Goal: Information Seeking & Learning: Check status

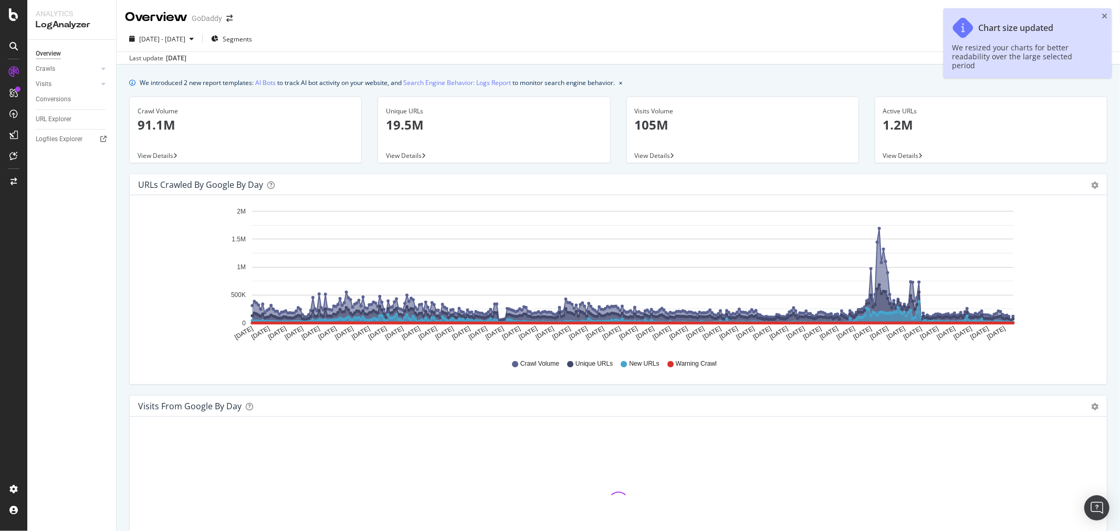
click at [165, 35] on span "[DATE] - [DATE]" at bounding box center [162, 39] width 46 height 9
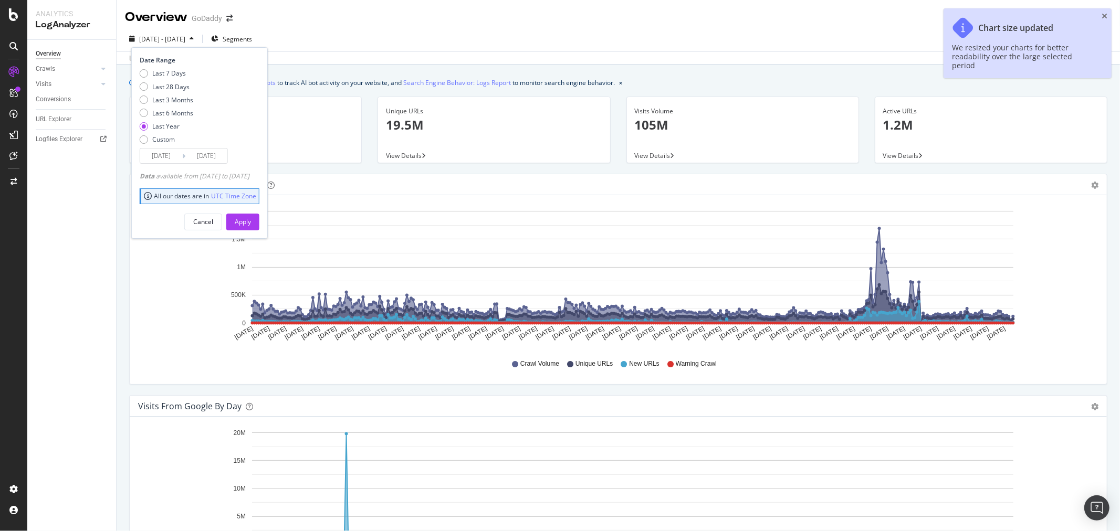
scroll to position [777, 0]
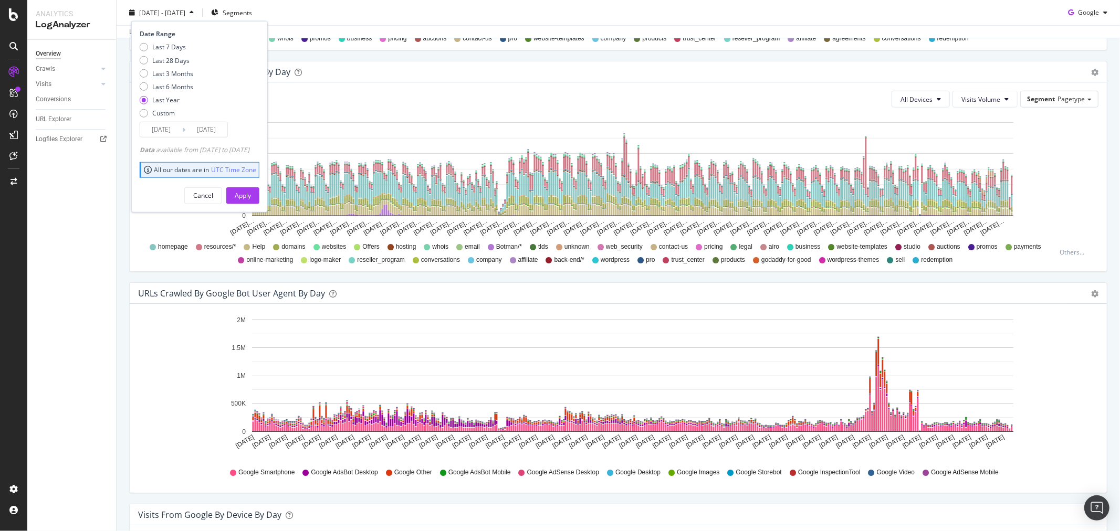
click at [170, 133] on input "[DATE]" at bounding box center [161, 129] width 42 height 15
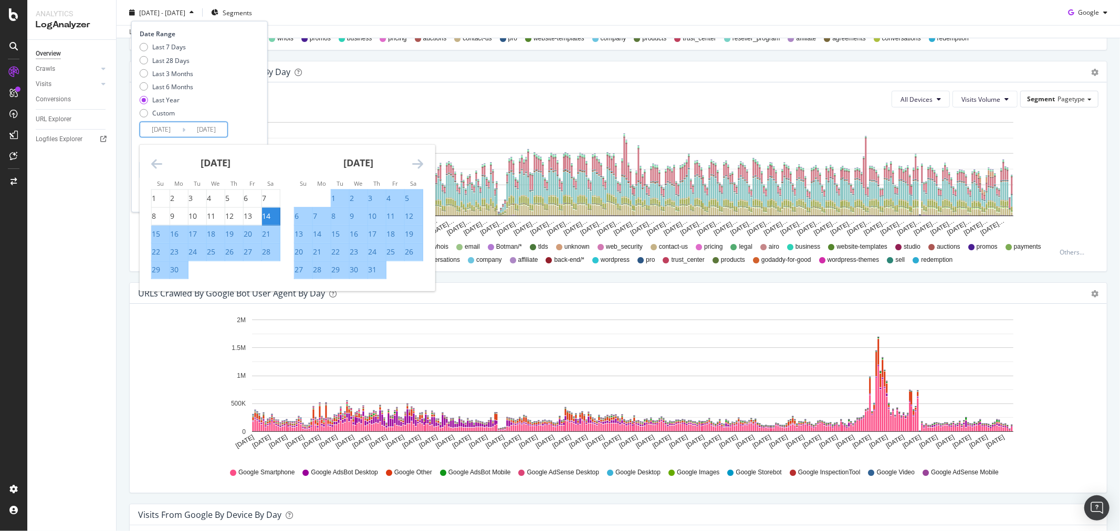
click at [170, 133] on input "[DATE]" at bounding box center [161, 129] width 42 height 15
click at [247, 121] on div "Date Range Last 7 Days Last 28 Days Last 3 Months Last 6 Months Last Year Custo…" at bounding box center [198, 83] width 117 height 108
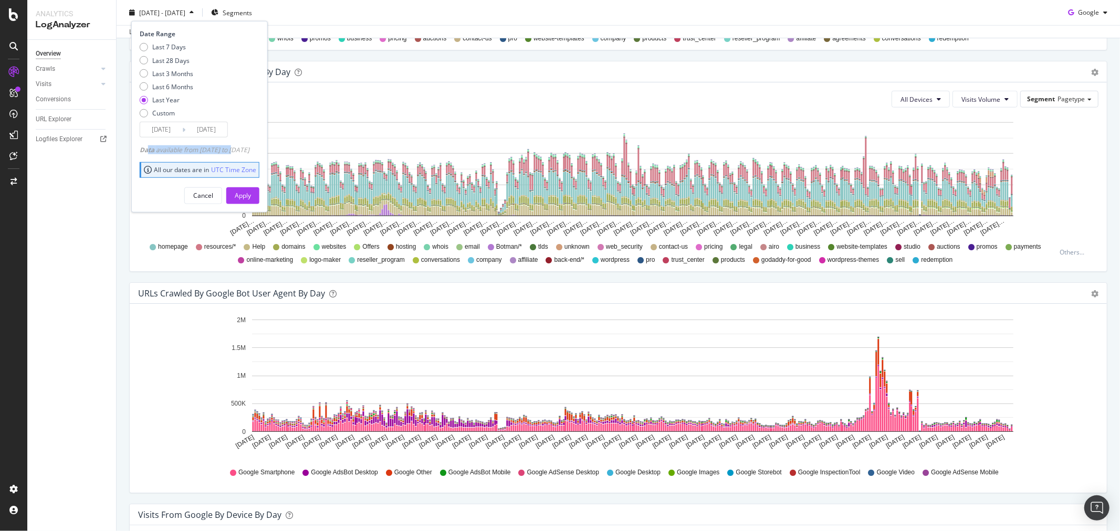
drag, startPoint x: 235, startPoint y: 147, endPoint x: 147, endPoint y: 150, distance: 87.2
click at [149, 150] on div "Data available from [DATE] to [DATE]" at bounding box center [195, 149] width 110 height 9
click at [147, 150] on span "Data" at bounding box center [148, 149] width 16 height 9
drag, startPoint x: 138, startPoint y: 149, endPoint x: 279, endPoint y: 145, distance: 141.2
click at [268, 145] on div "Date Range Last 7 Days Last 28 Days Last 3 Months Last 6 Months Last Year Custo…" at bounding box center [199, 116] width 136 height 191
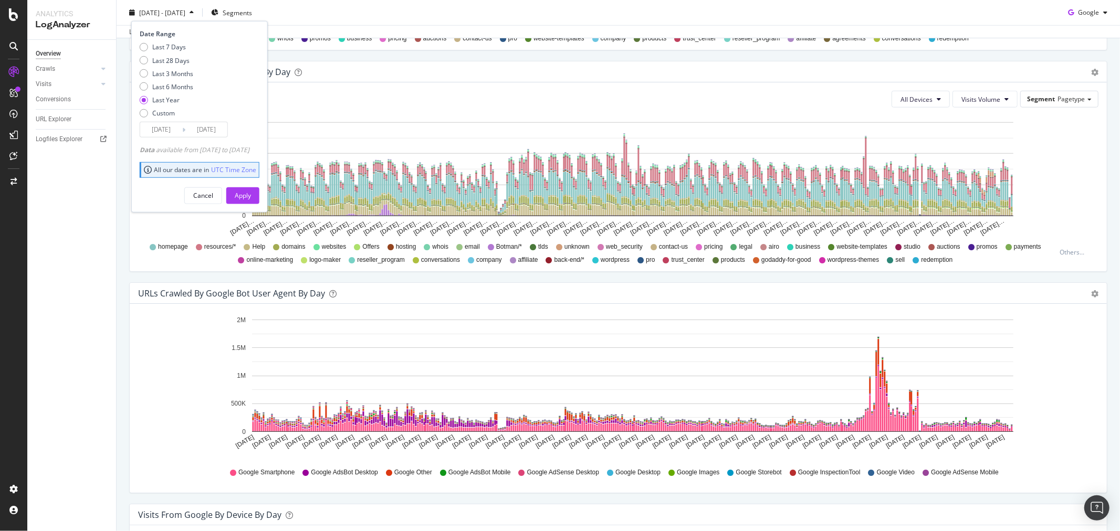
copy div "Data available from [DATE] to [DATE]"
